Goal: Information Seeking & Learning: Learn about a topic

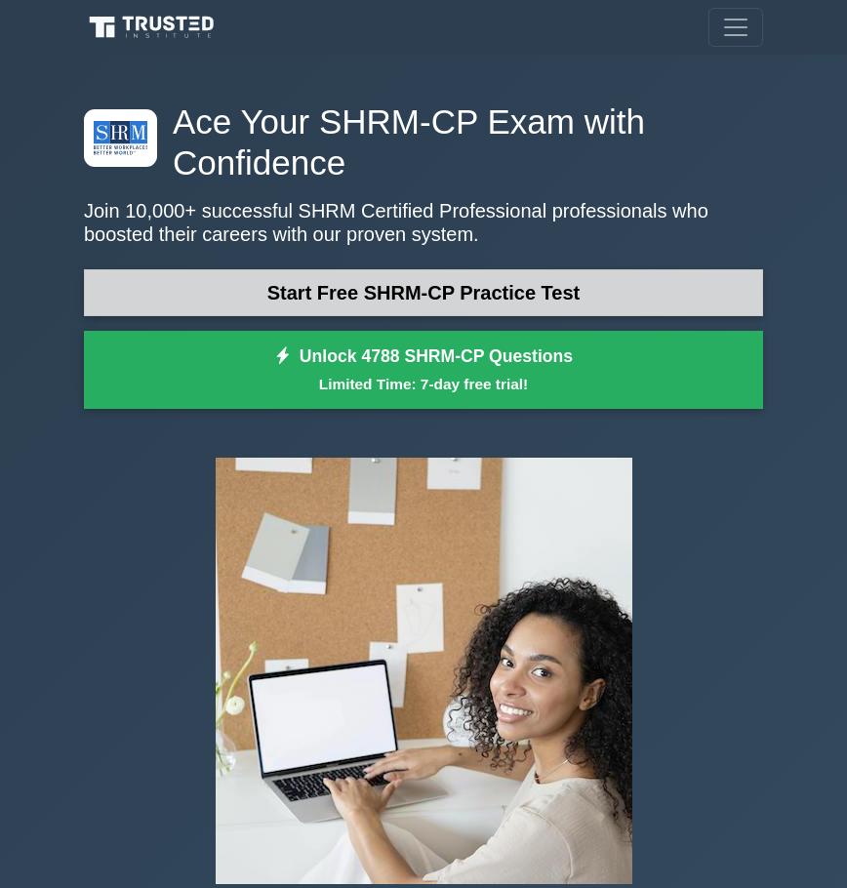
click at [281, 296] on link "Start Free SHRM-CP Practice Test" at bounding box center [423, 292] width 679 height 47
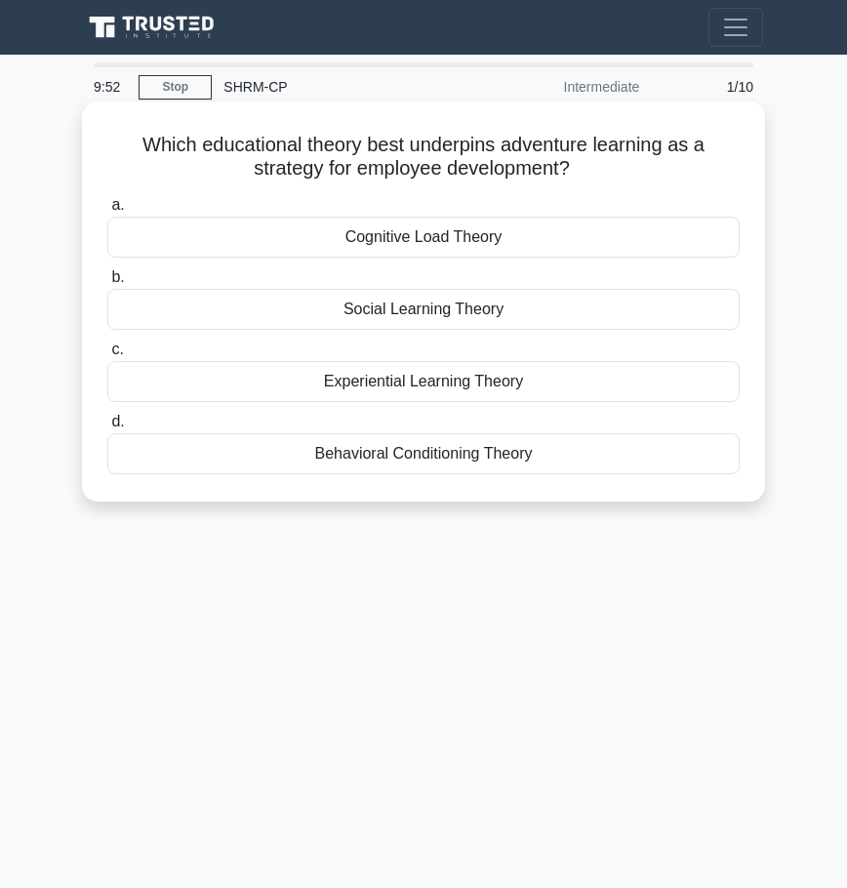
click at [424, 385] on div "Experiential Learning Theory" at bounding box center [423, 381] width 632 height 41
click at [107, 356] on input "c. Experiential Learning Theory" at bounding box center [107, 349] width 0 height 13
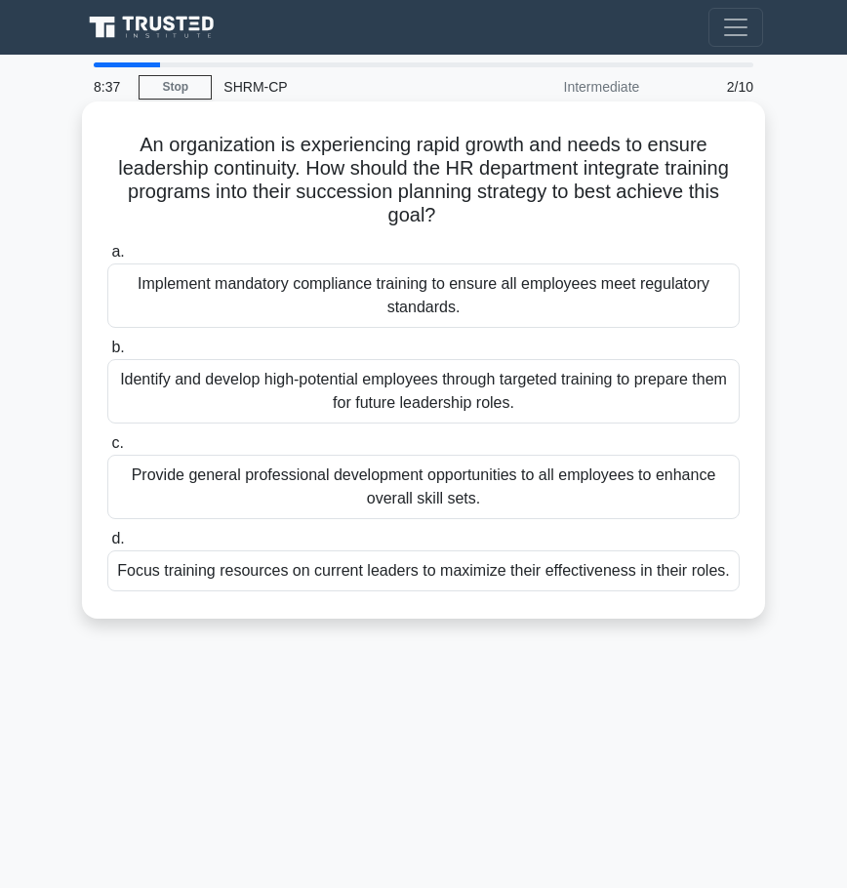
click at [247, 391] on div "Identify and develop high-potential employees through targeted training to prep…" at bounding box center [423, 391] width 632 height 64
click at [107, 354] on input "b. Identify and develop high-potential employees through targeted training to p…" at bounding box center [107, 347] width 0 height 13
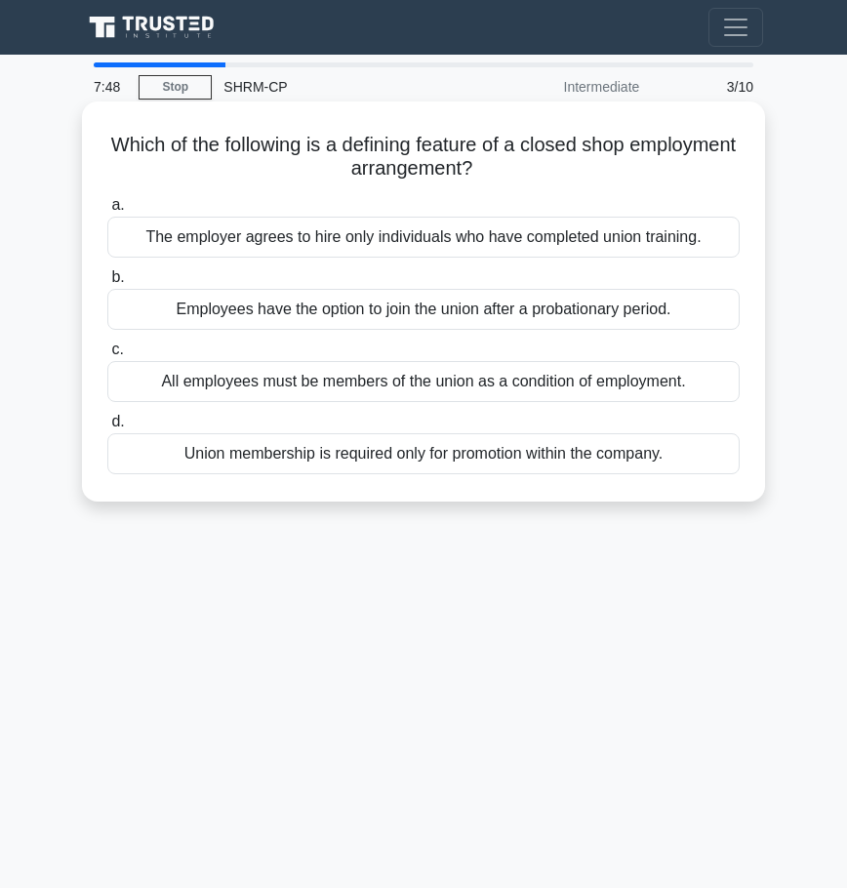
click at [188, 386] on div "All employees must be members of the union as a condition of employment." at bounding box center [423, 381] width 632 height 41
click at [107, 356] on input "c. All employees must be members of the union as a condition of employment." at bounding box center [107, 349] width 0 height 13
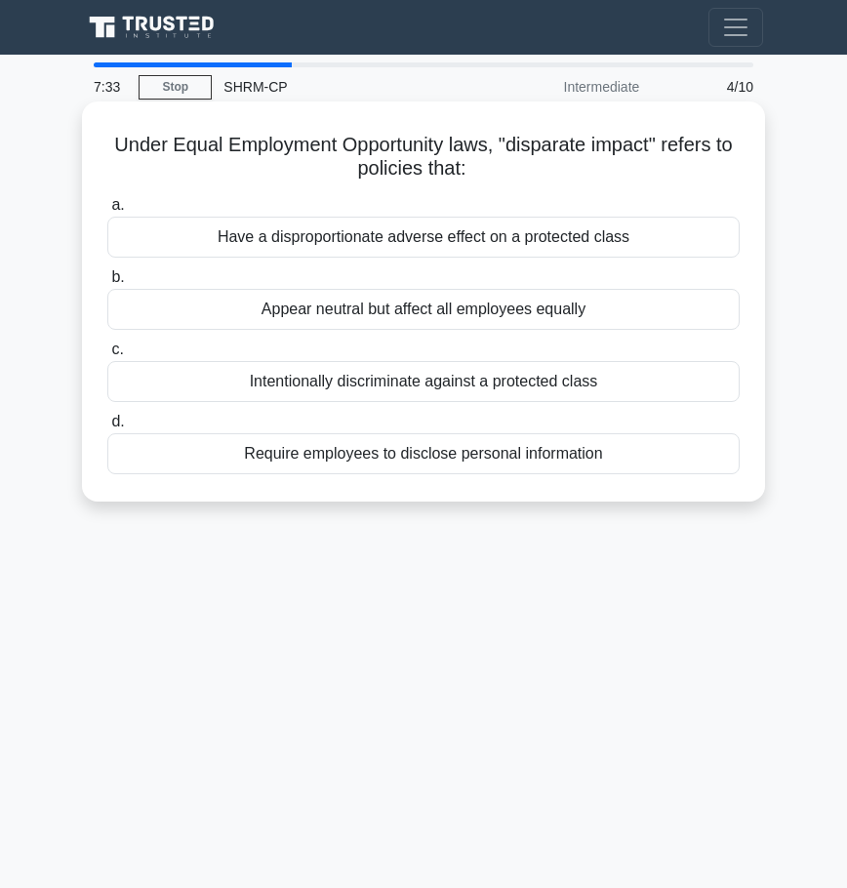
click at [219, 237] on div "Have a disproportionate adverse effect on a protected class" at bounding box center [423, 237] width 632 height 41
click at [107, 212] on input "a. Have a disproportionate adverse effect on a protected class" at bounding box center [107, 205] width 0 height 13
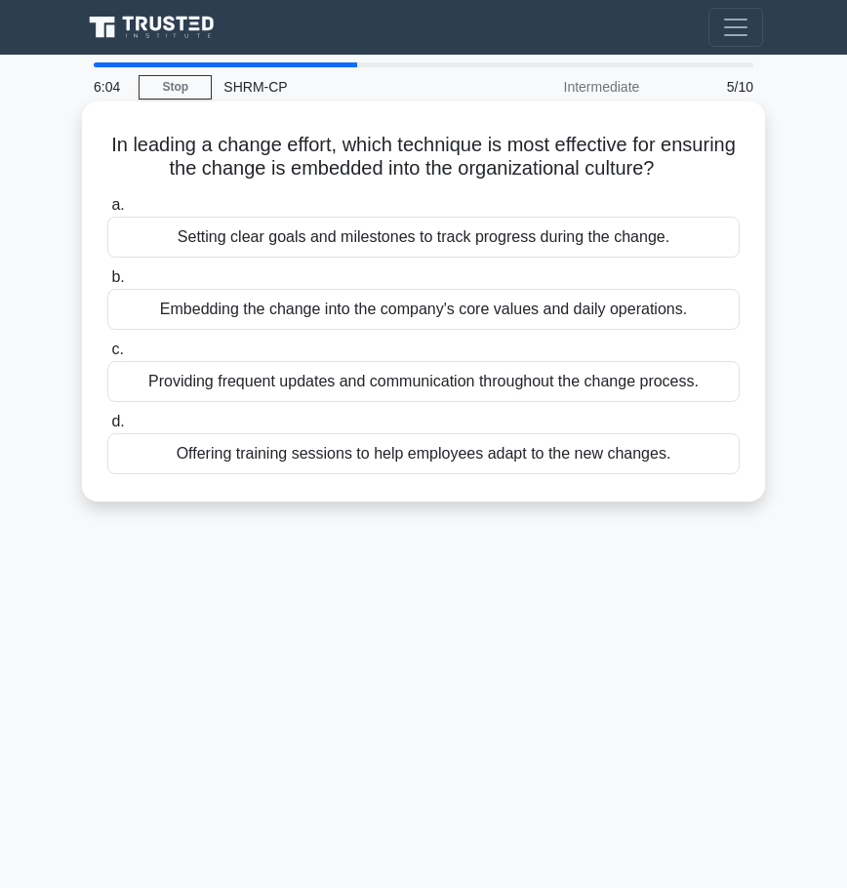
click at [329, 315] on div "Embedding the change into the company's core values and daily operations." at bounding box center [423, 309] width 632 height 41
click at [107, 284] on input "b. Embedding the change into the company's core values and daily operations." at bounding box center [107, 277] width 0 height 13
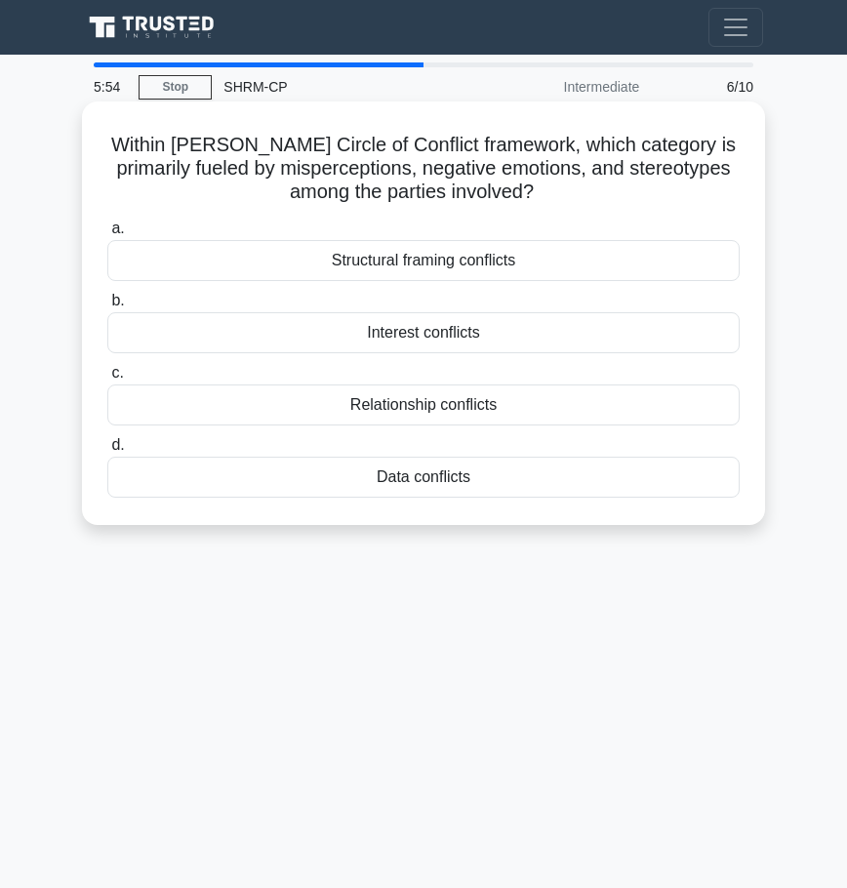
click at [462, 418] on div "Relationship conflicts" at bounding box center [423, 404] width 632 height 41
click at [107, 379] on input "c. Relationship conflicts" at bounding box center [107, 373] width 0 height 13
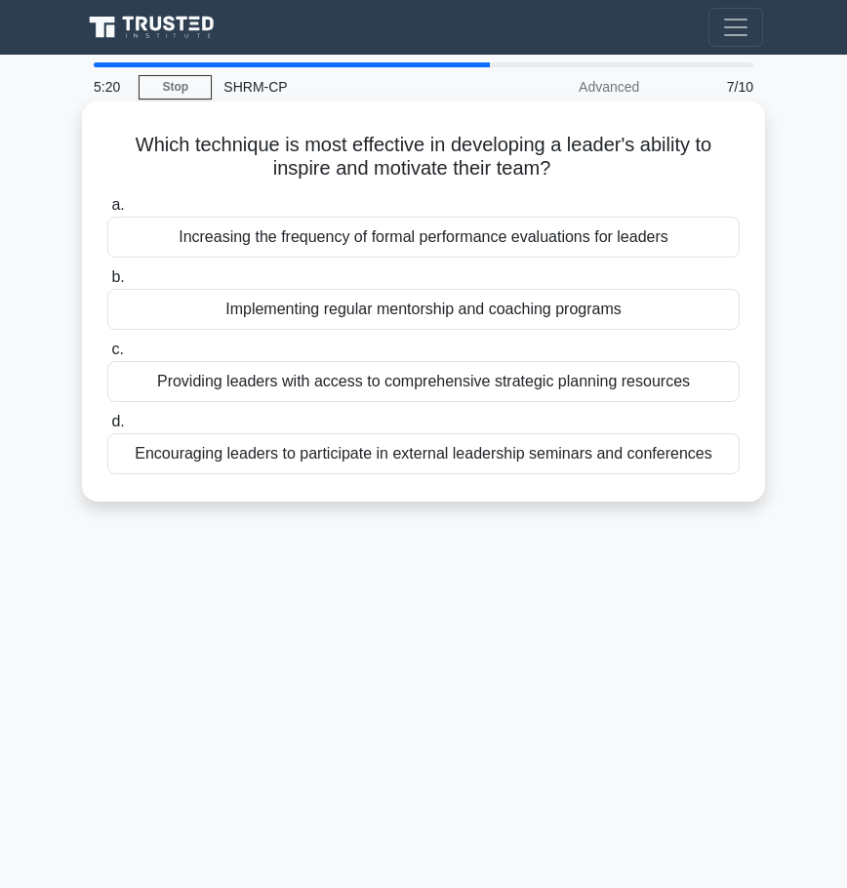
click at [490, 313] on div "Implementing regular mentorship and coaching programs" at bounding box center [423, 309] width 632 height 41
click at [107, 284] on input "b. Implementing regular mentorship and coaching programs" at bounding box center [107, 277] width 0 height 13
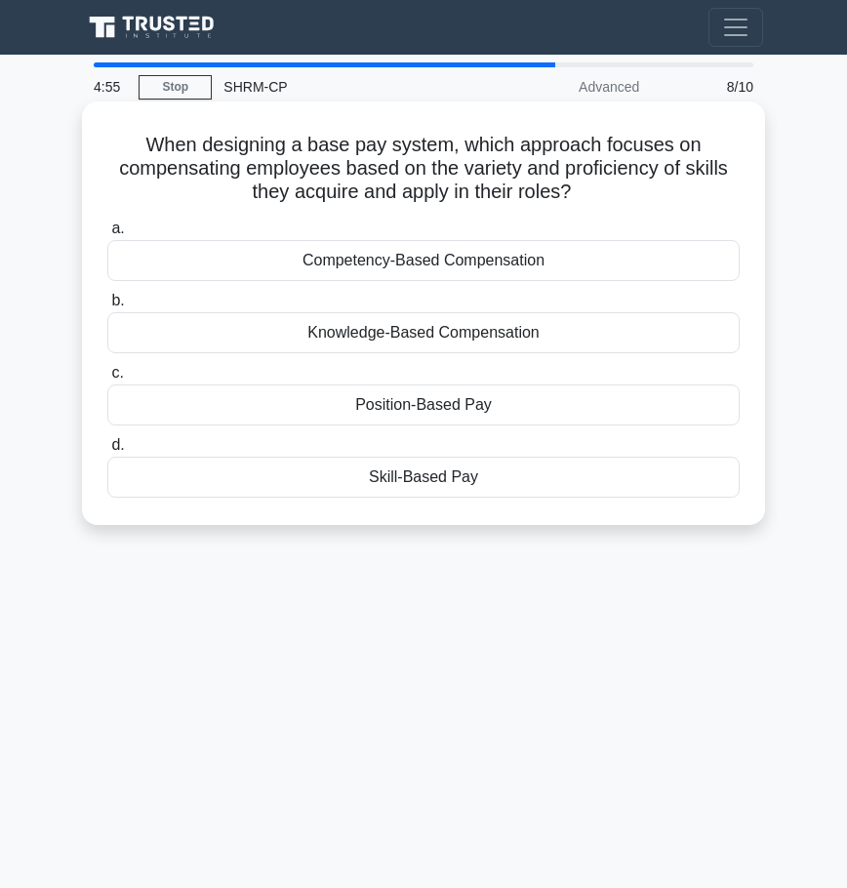
click at [439, 484] on div "Skill-Based Pay" at bounding box center [423, 477] width 632 height 41
click at [107, 452] on input "d. Skill-Based Pay" at bounding box center [107, 445] width 0 height 13
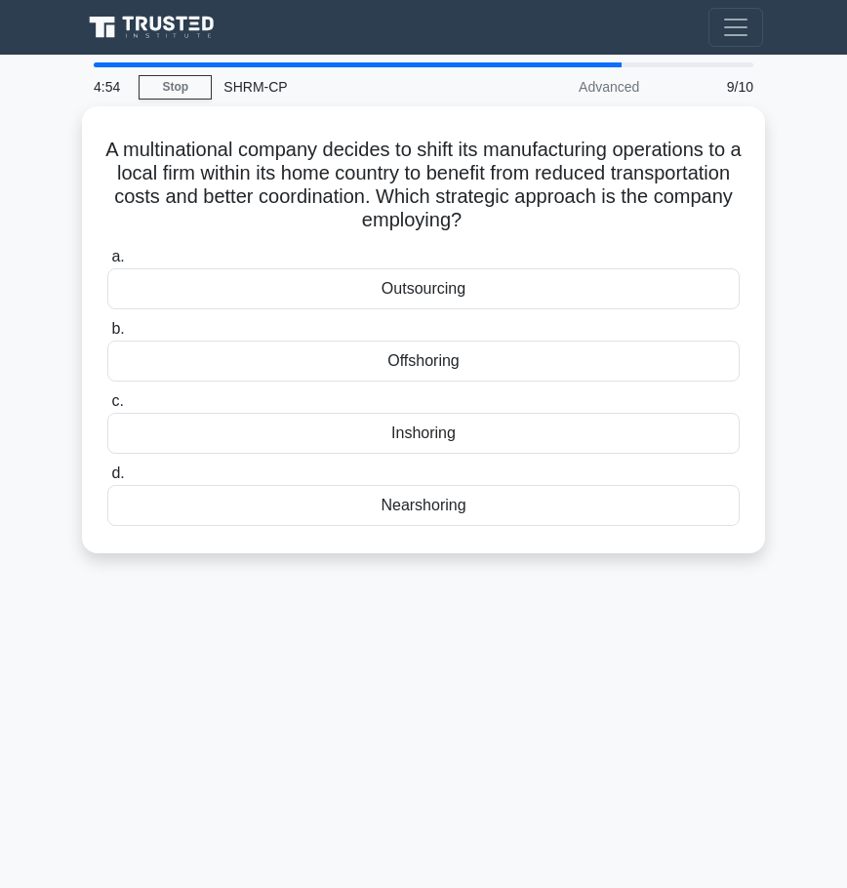
click at [439, 485] on div "Nearshoring" at bounding box center [423, 505] width 632 height 41
click at [107, 480] on input "d. Nearshoring" at bounding box center [107, 473] width 0 height 13
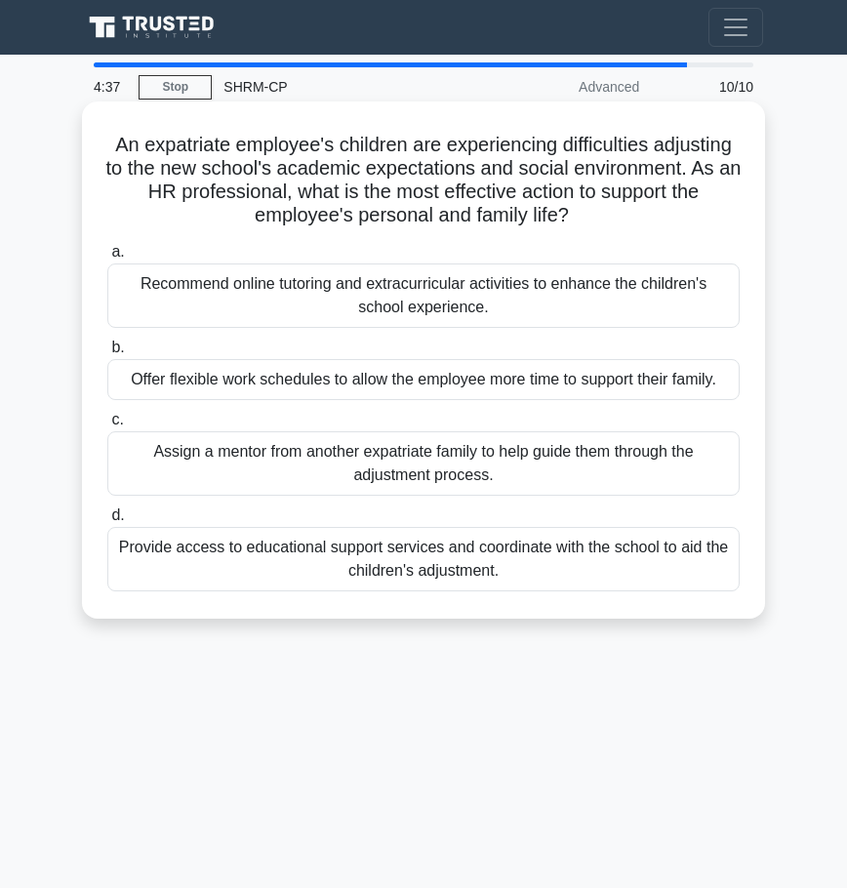
click at [292, 382] on div "Offer flexible work schedules to allow the employee more time to support their …" at bounding box center [423, 379] width 632 height 41
click at [107, 354] on input "b. Offer flexible work schedules to allow the employee more time to support the…" at bounding box center [107, 347] width 0 height 13
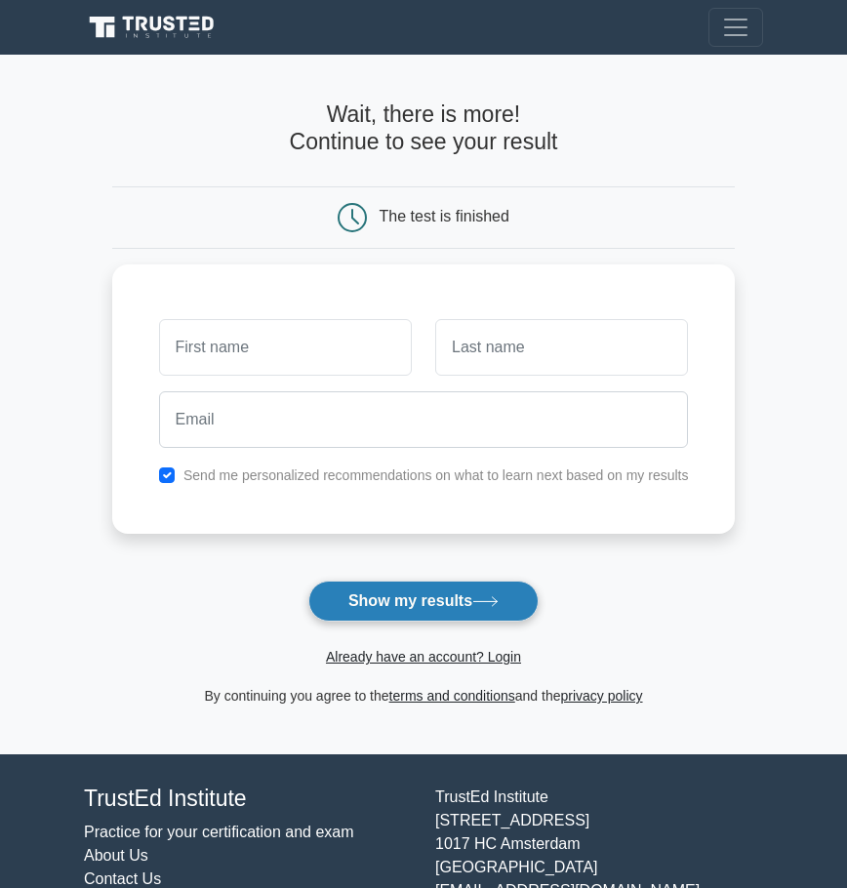
click at [434, 614] on button "Show my results" at bounding box center [423, 600] width 230 height 41
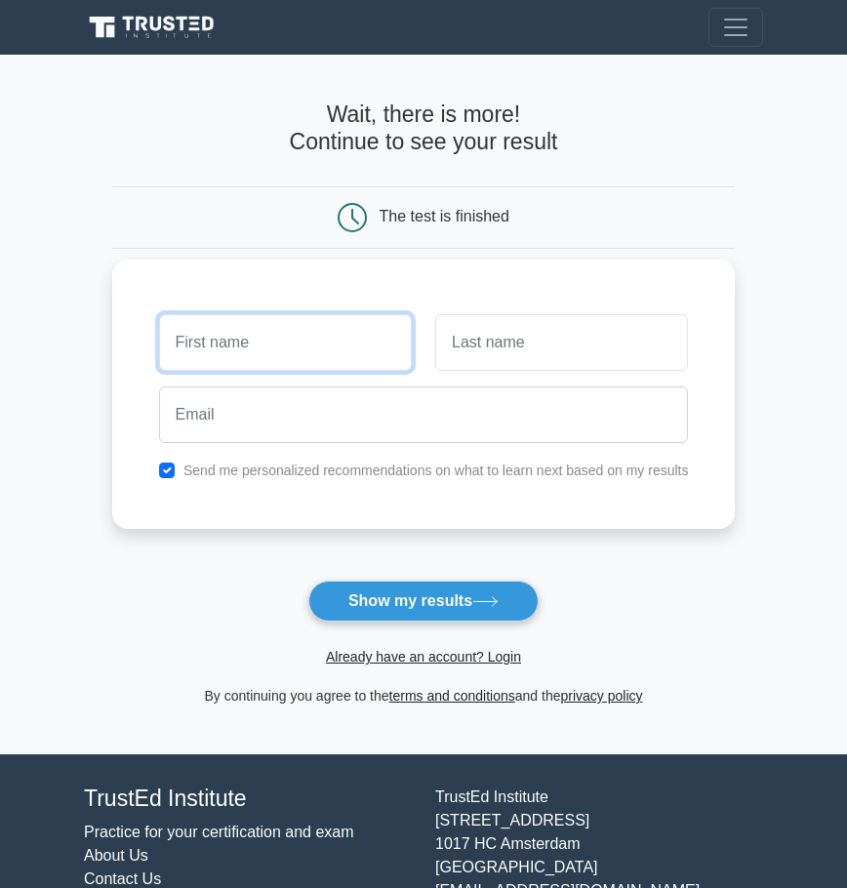
click at [303, 355] on input "text" at bounding box center [285, 342] width 253 height 57
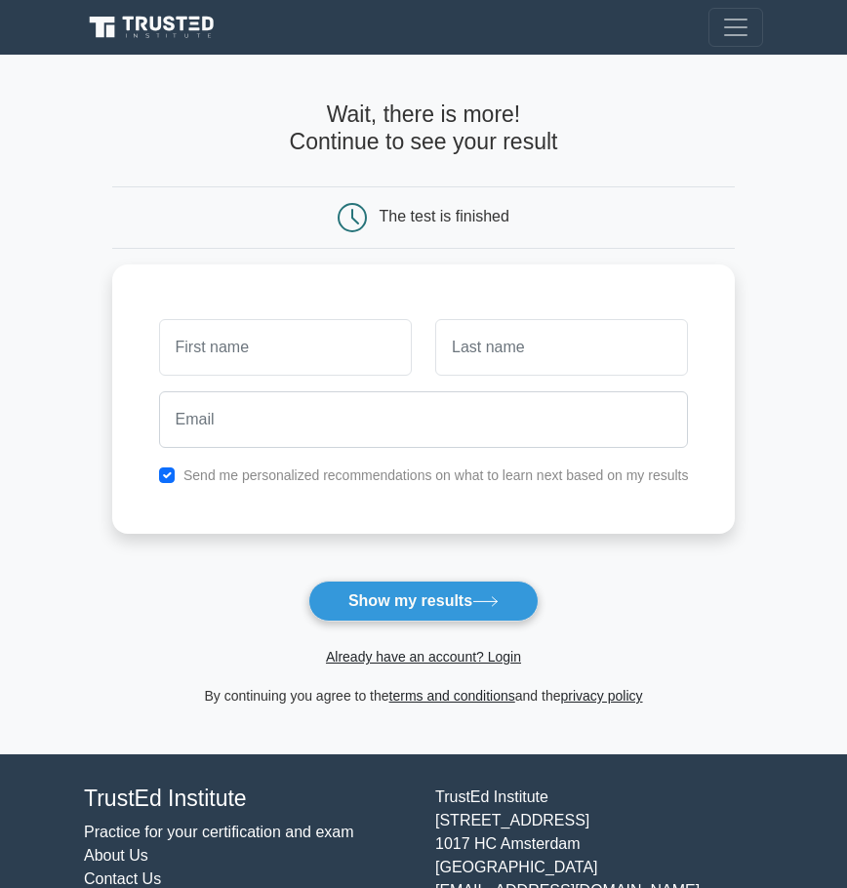
click at [292, 123] on h4 "Wait, there is more! Continue to see your result" at bounding box center [423, 128] width 623 height 54
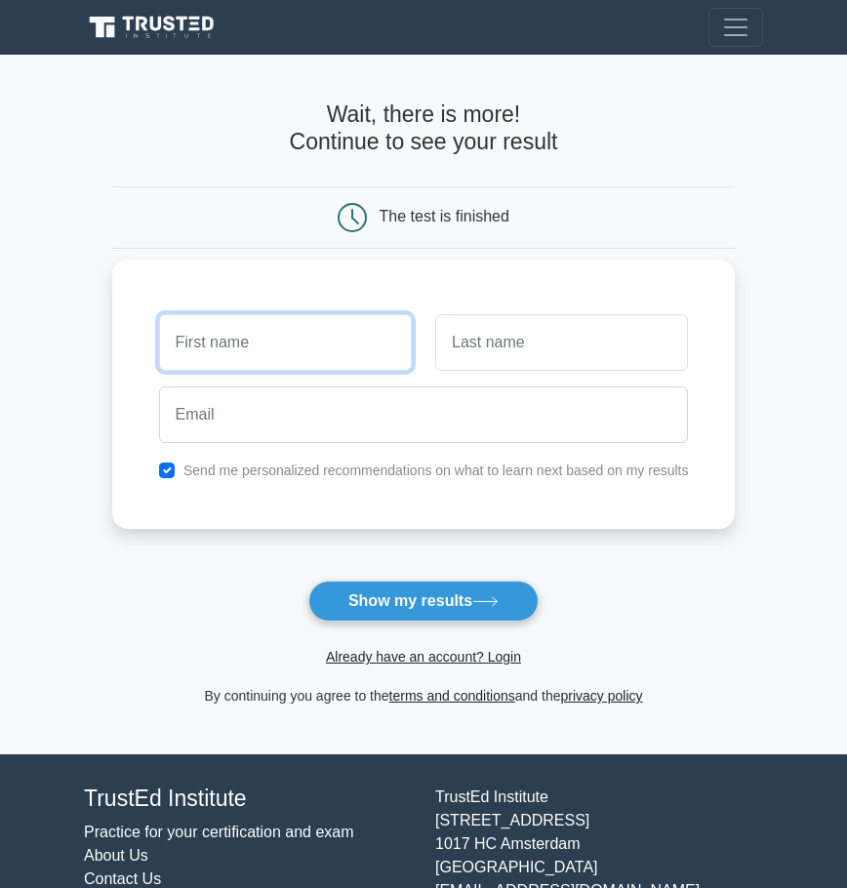
click at [252, 316] on input "text" at bounding box center [285, 342] width 253 height 57
type input "Linda"
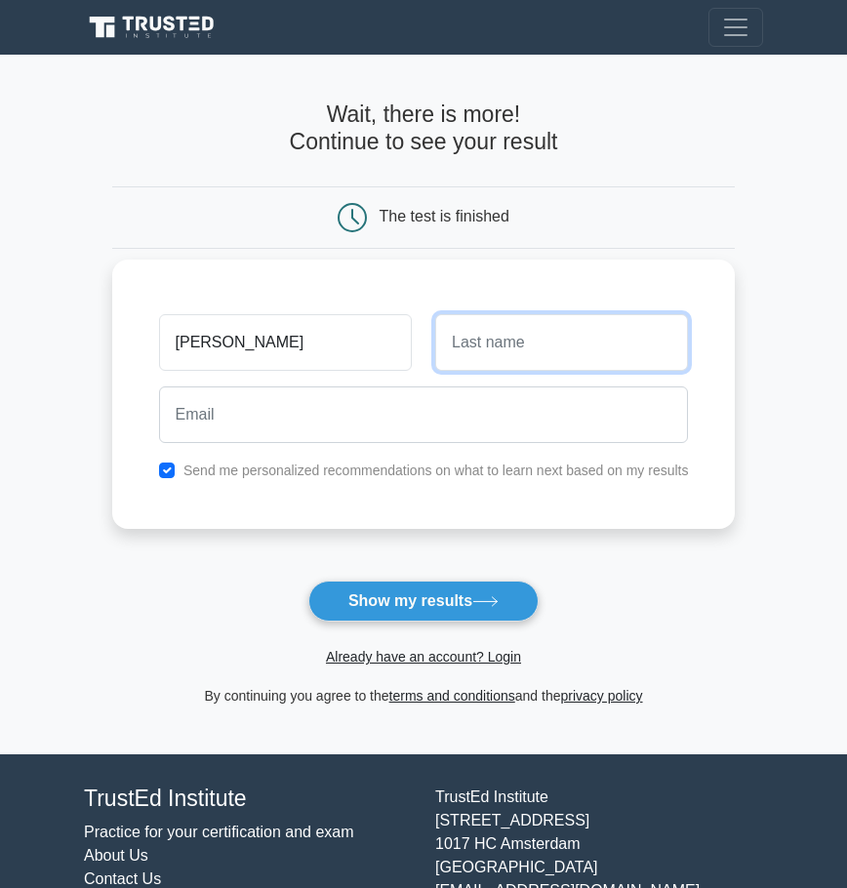
click at [501, 361] on input "text" at bounding box center [561, 342] width 253 height 57
type input "Pacheco"
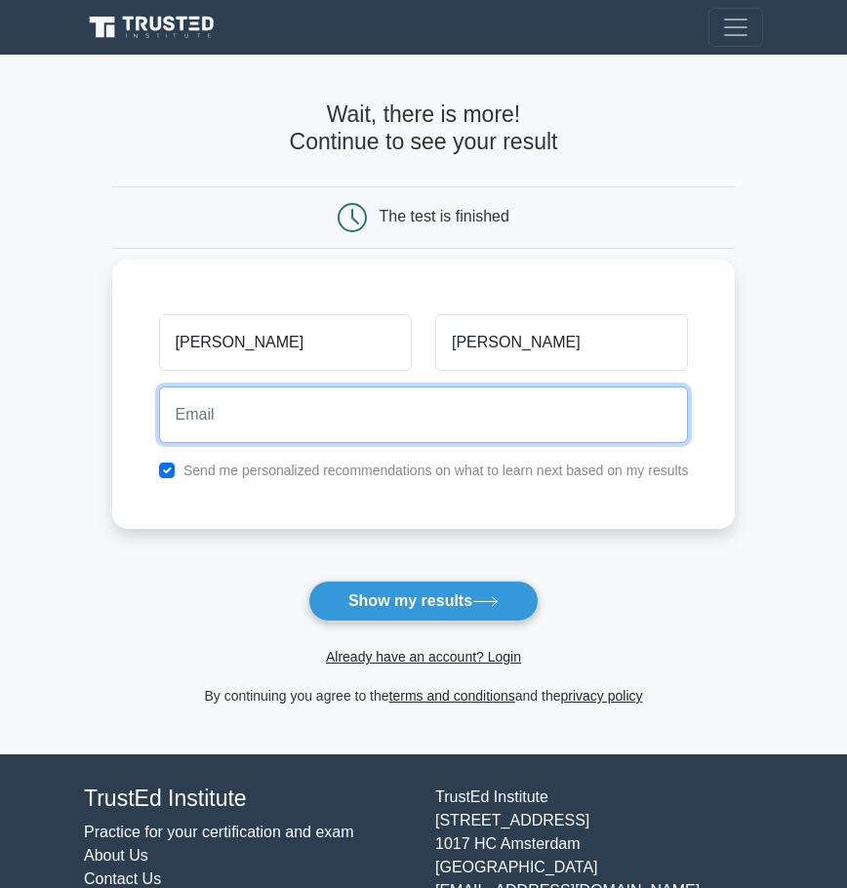
click at [462, 421] on input "email" at bounding box center [424, 414] width 530 height 57
type input "lindapacheco04@gmail.com"
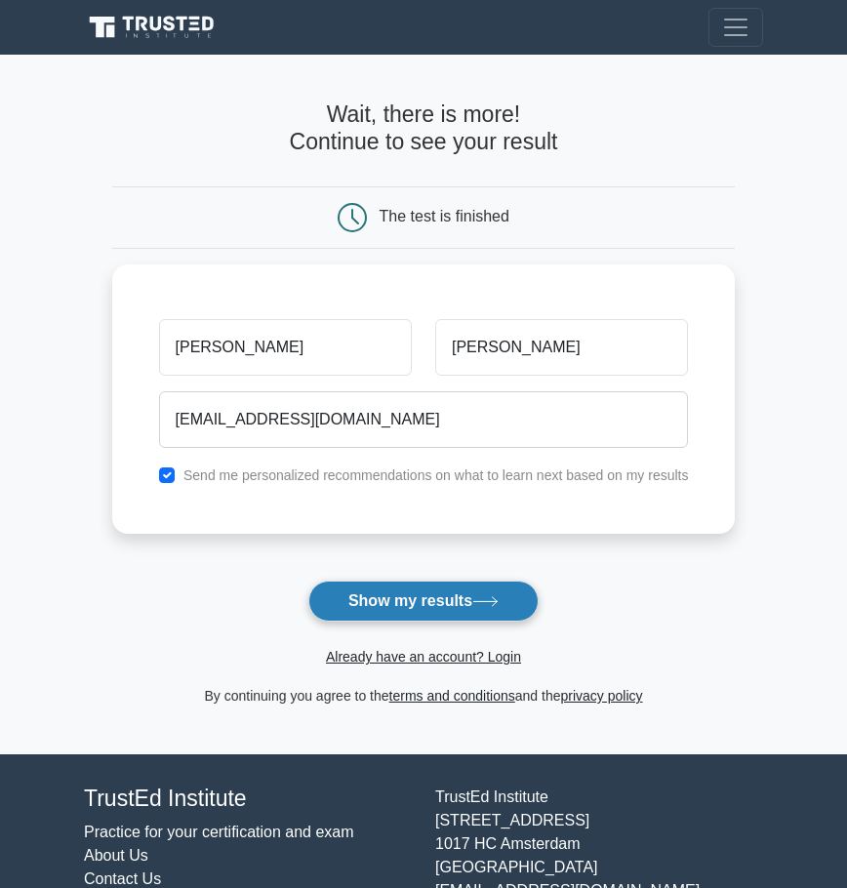
click at [404, 607] on button "Show my results" at bounding box center [423, 600] width 230 height 41
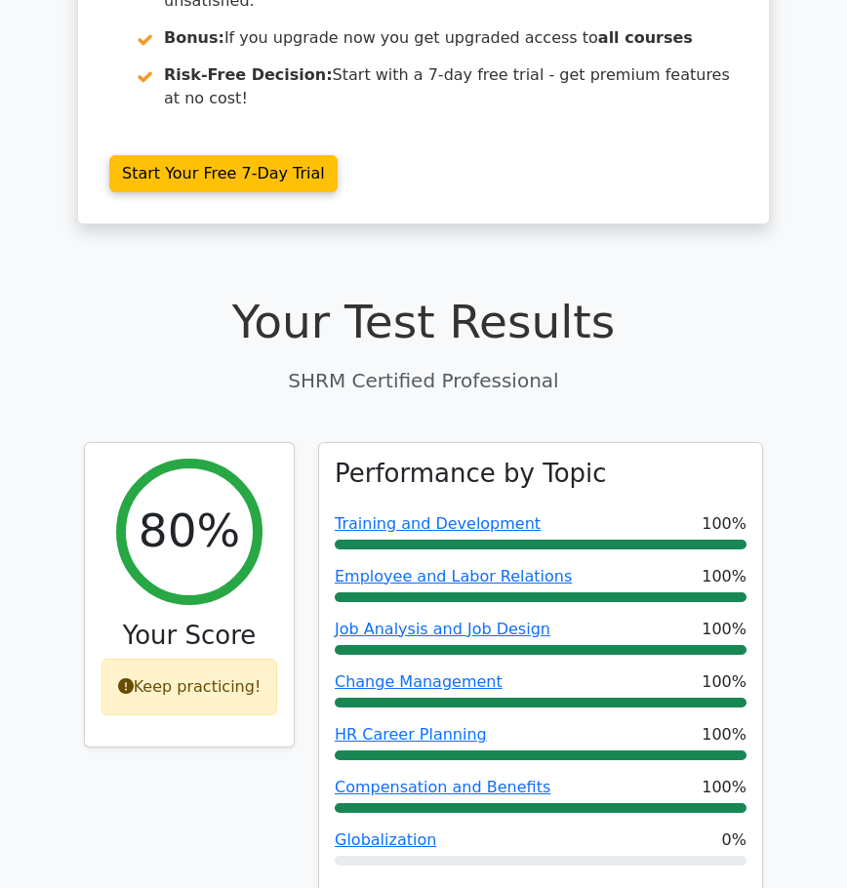
scroll to position [390, 0]
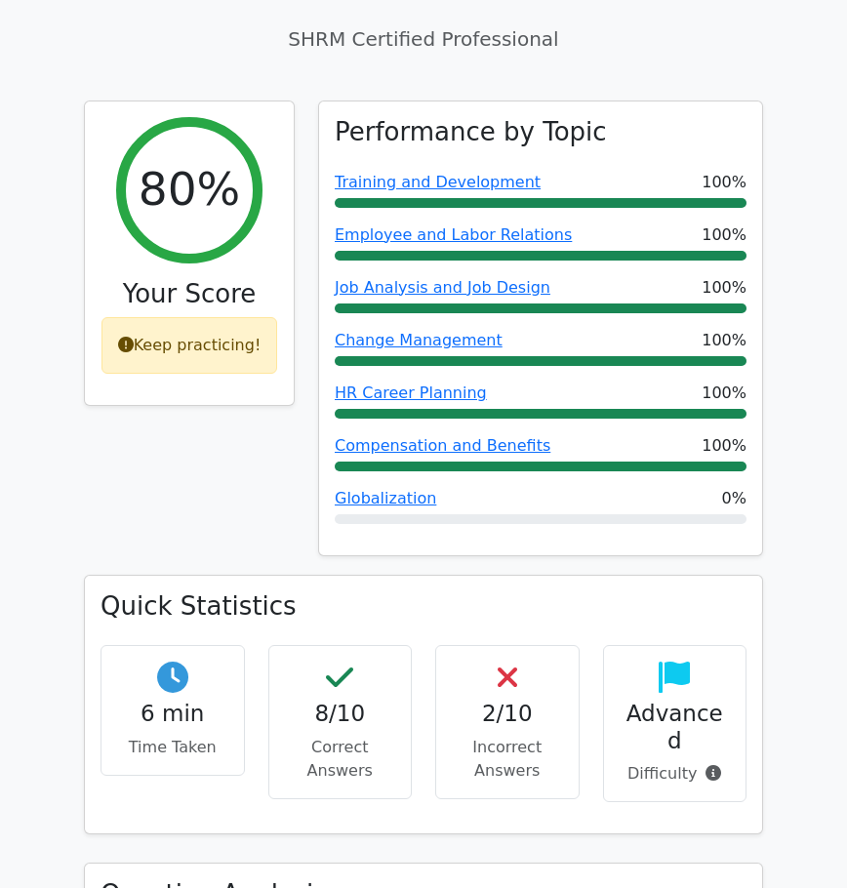
click at [520, 645] on div "2/10 Incorrect Answers" at bounding box center [507, 722] width 144 height 154
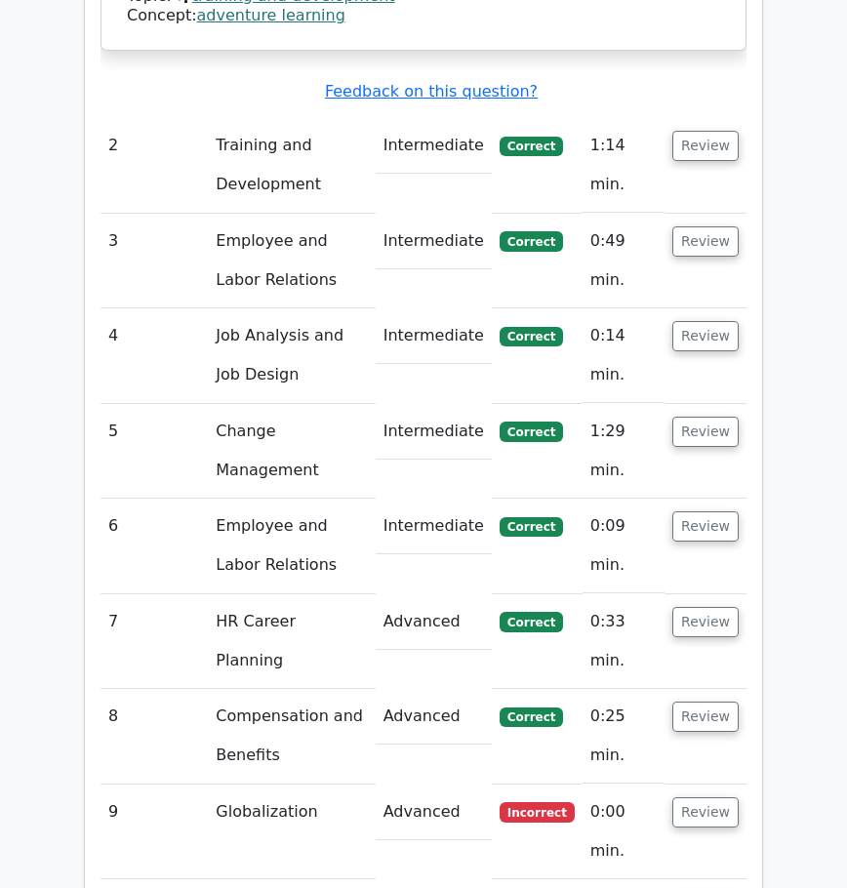
scroll to position [2439, 0]
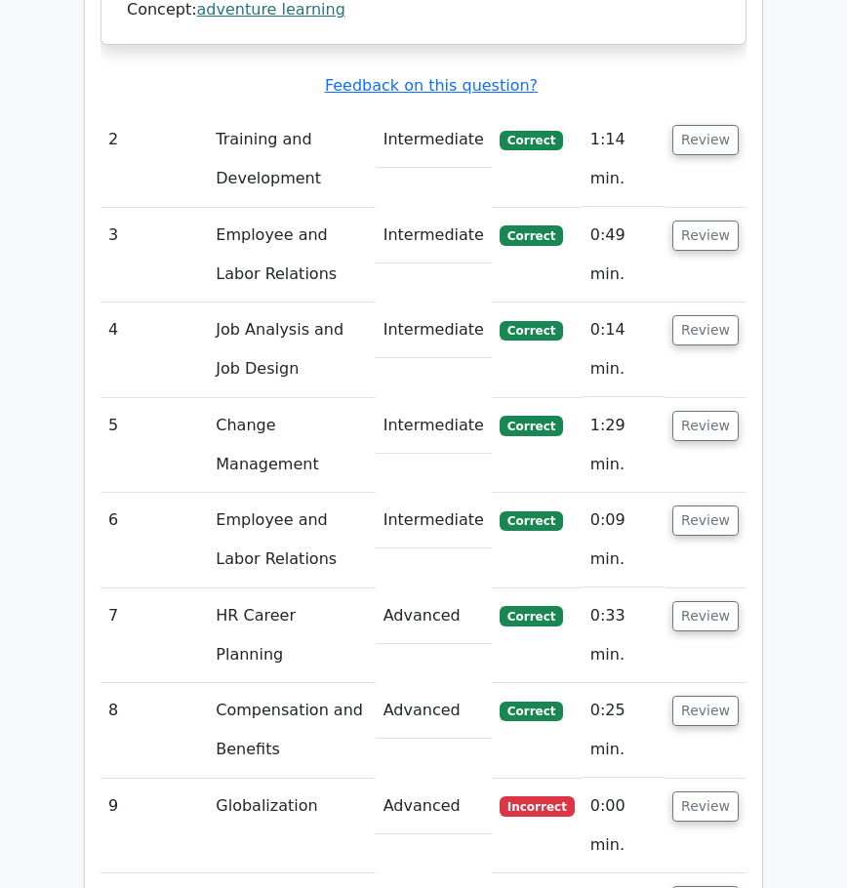
click at [435, 778] on td "Advanced" at bounding box center [434, 806] width 116 height 56
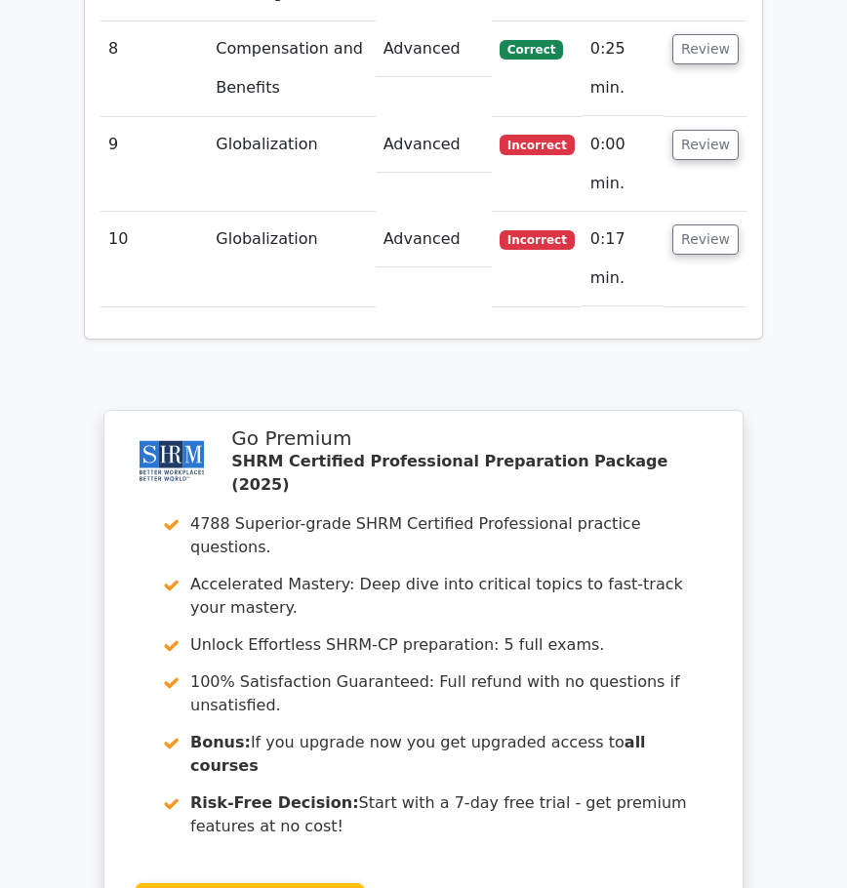
scroll to position [3071, 0]
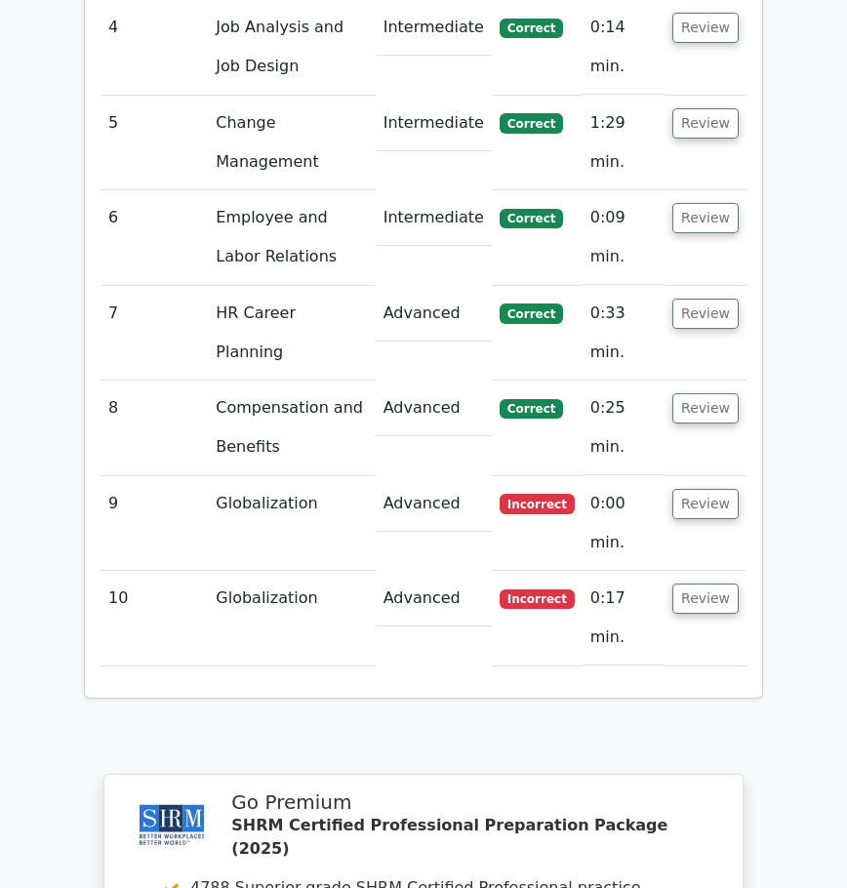
scroll to position [2681, 0]
